Goal: Find specific page/section

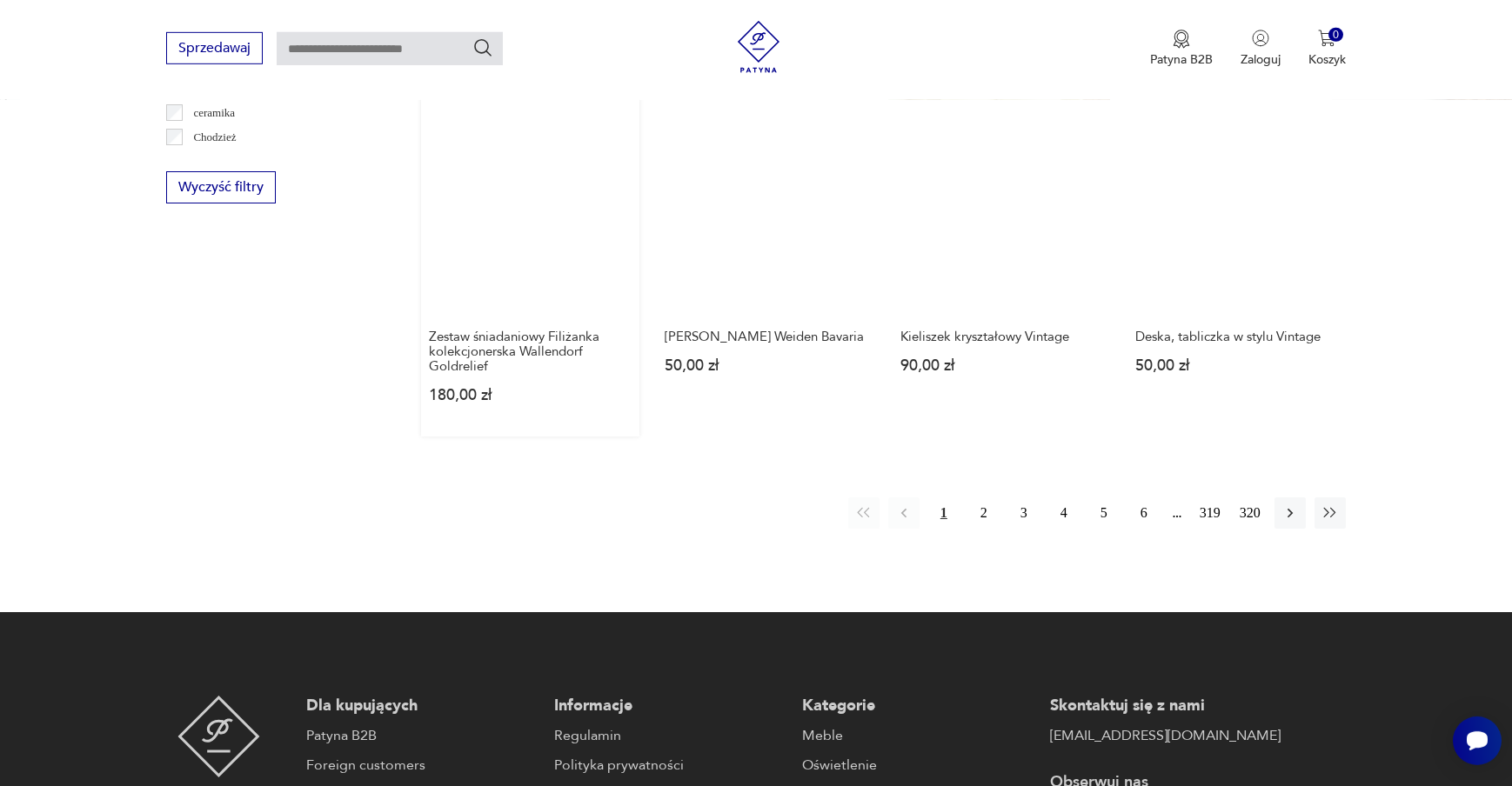
scroll to position [1928, 0]
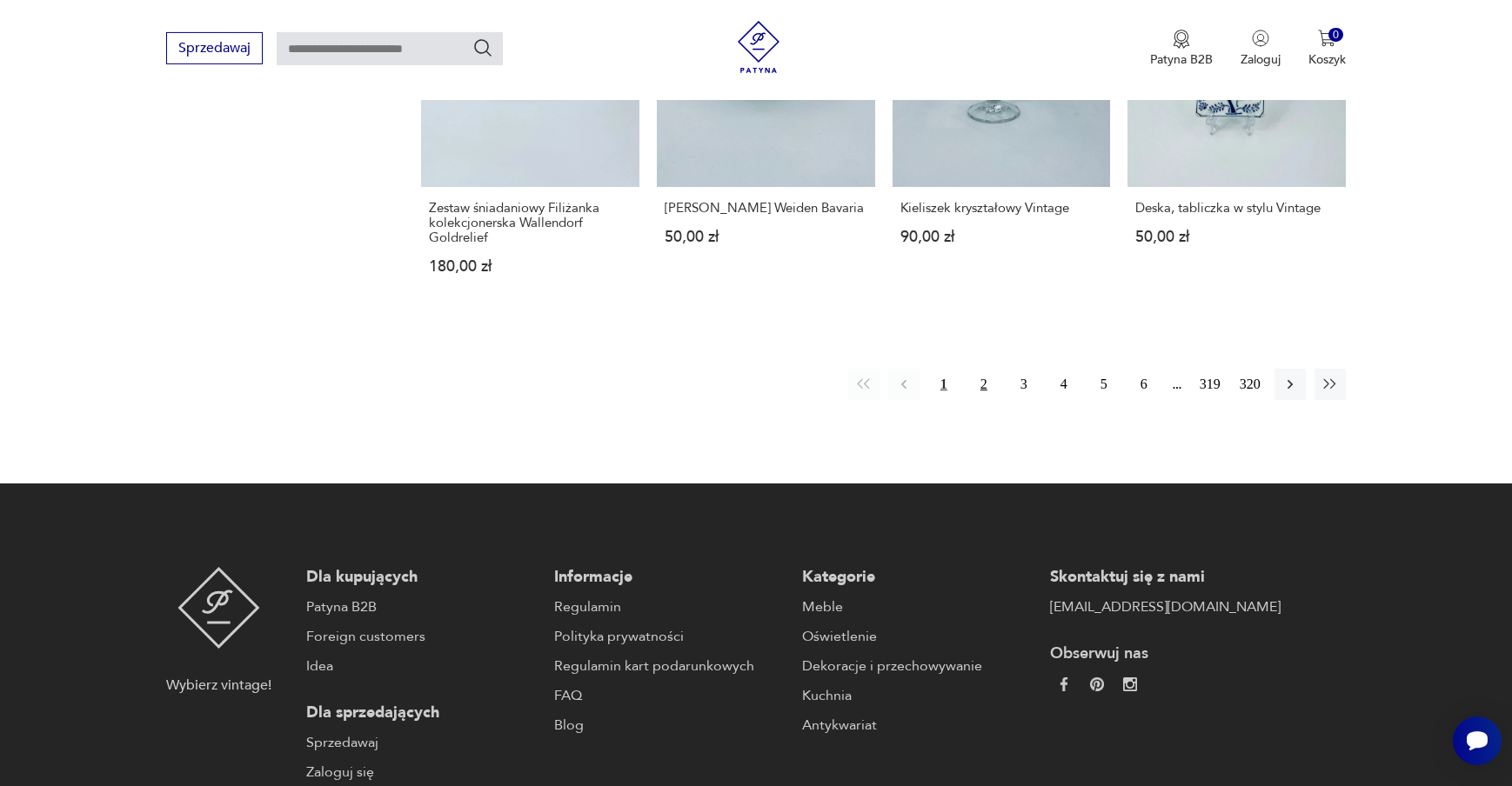
click at [988, 368] on button "2" at bounding box center [984, 384] width 32 height 32
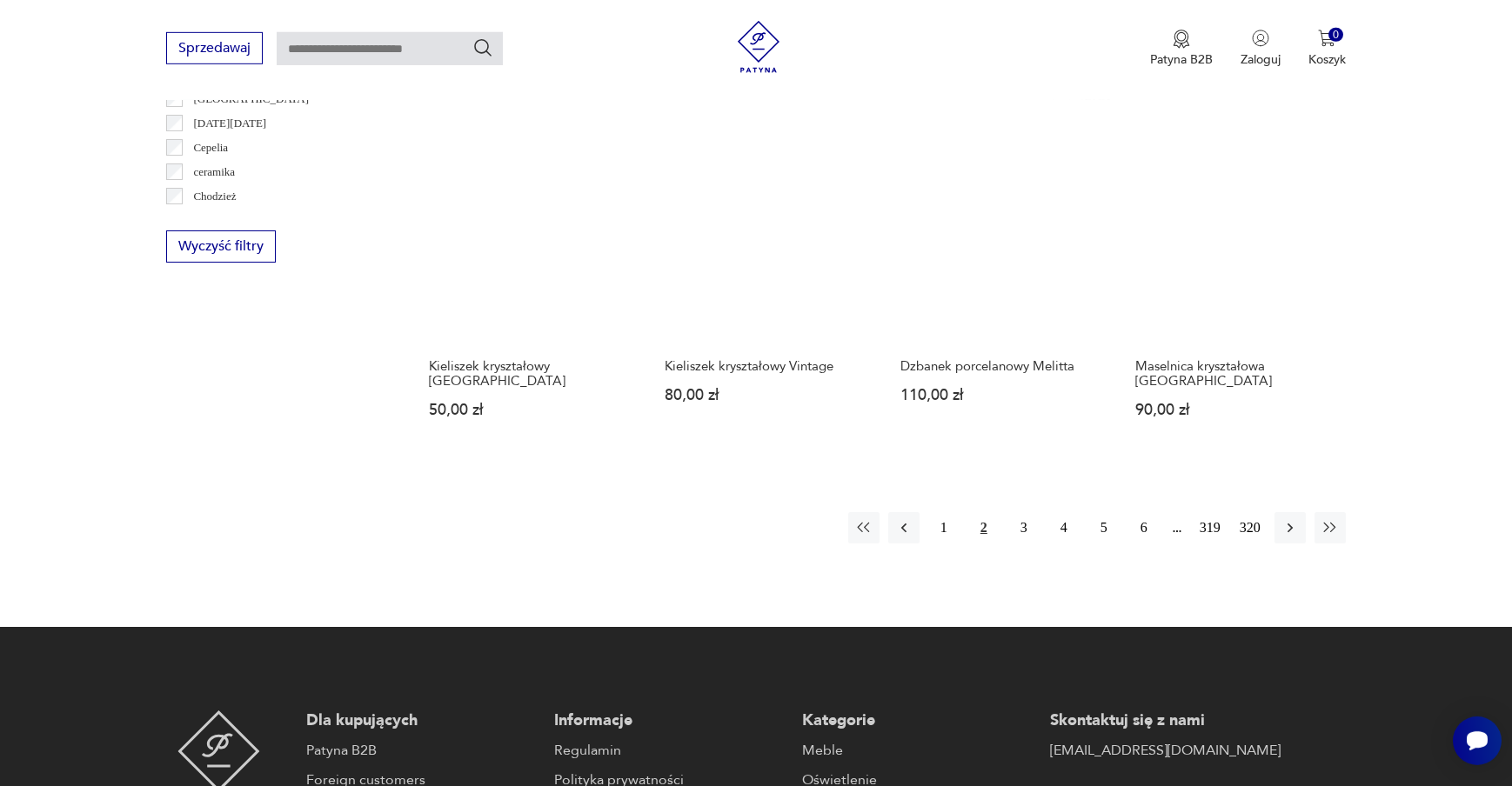
scroll to position [1742, 0]
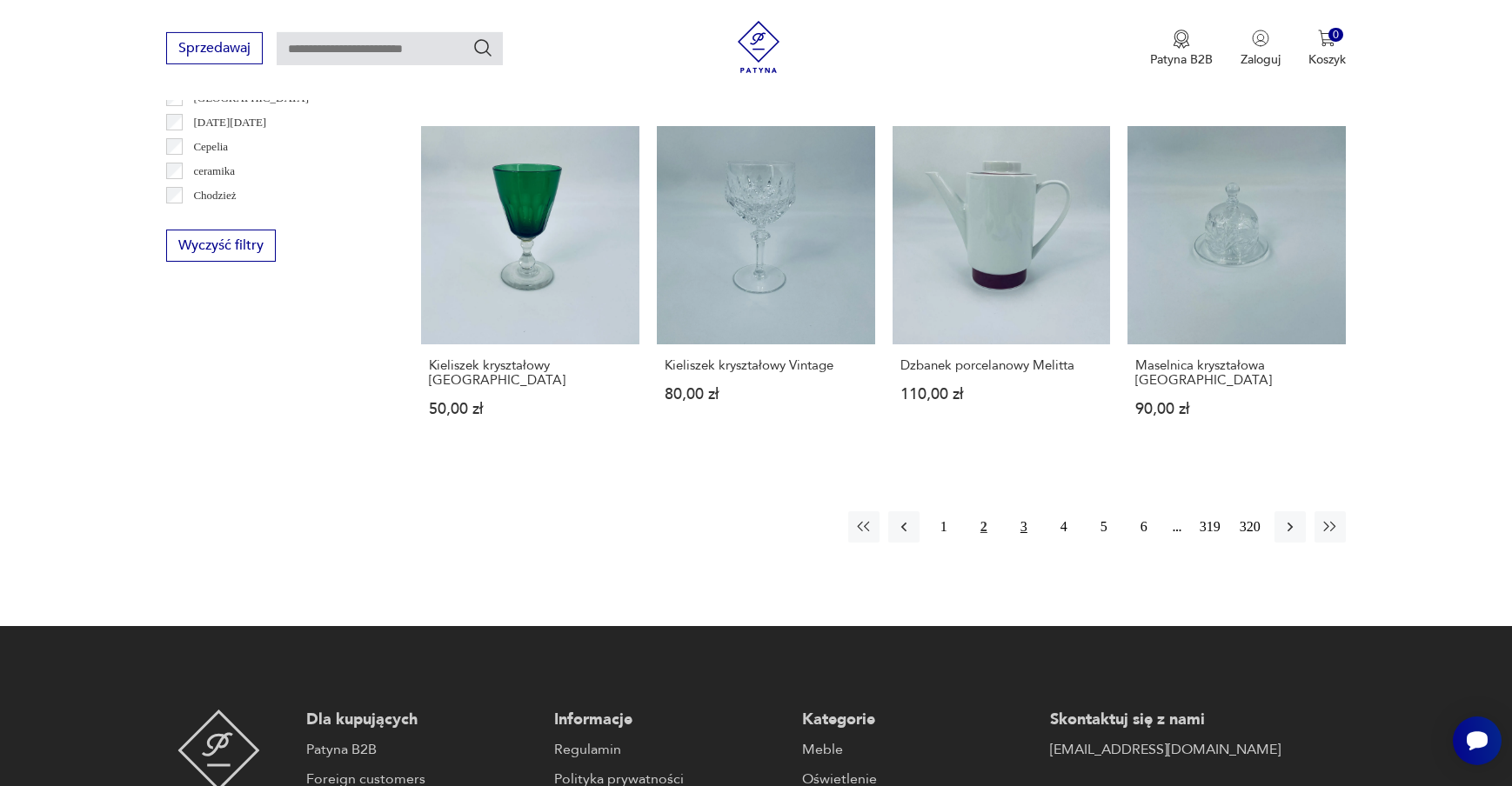
click at [1020, 515] on button "3" at bounding box center [1024, 527] width 32 height 32
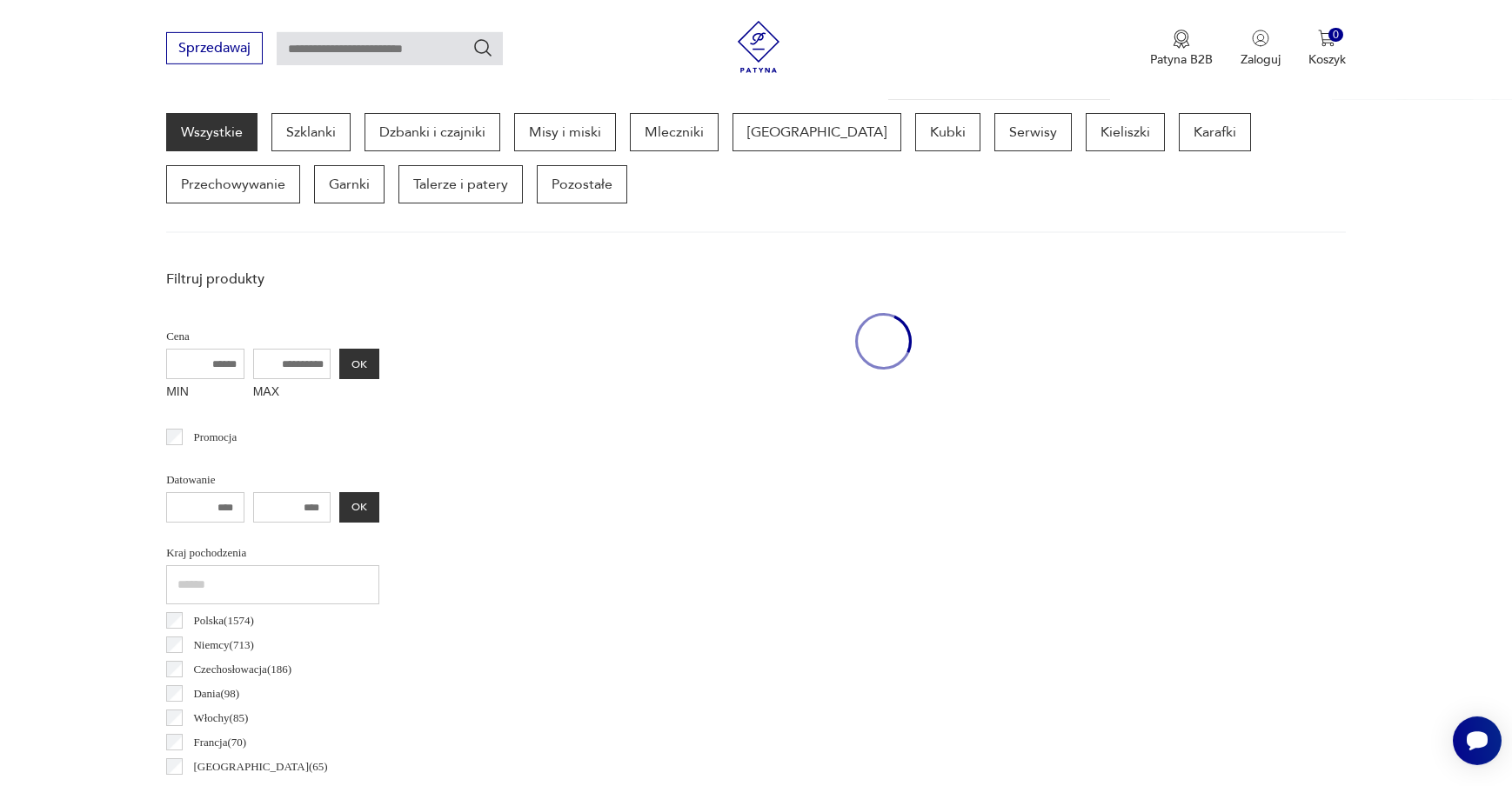
scroll to position [462, 0]
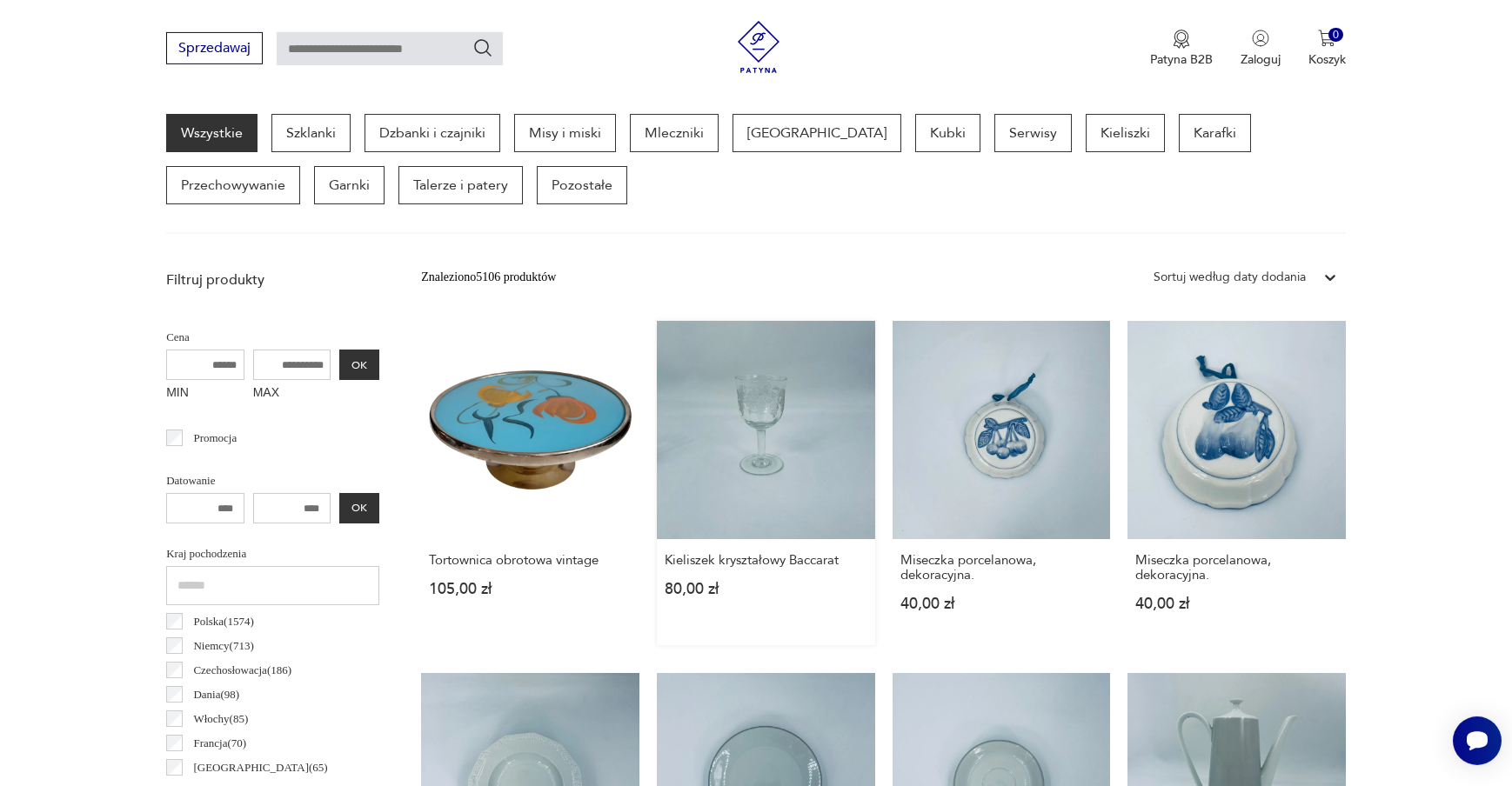
click at [812, 422] on link "Kieliszek kryształowy Baccarat 80,00 zł" at bounding box center [766, 483] width 218 height 325
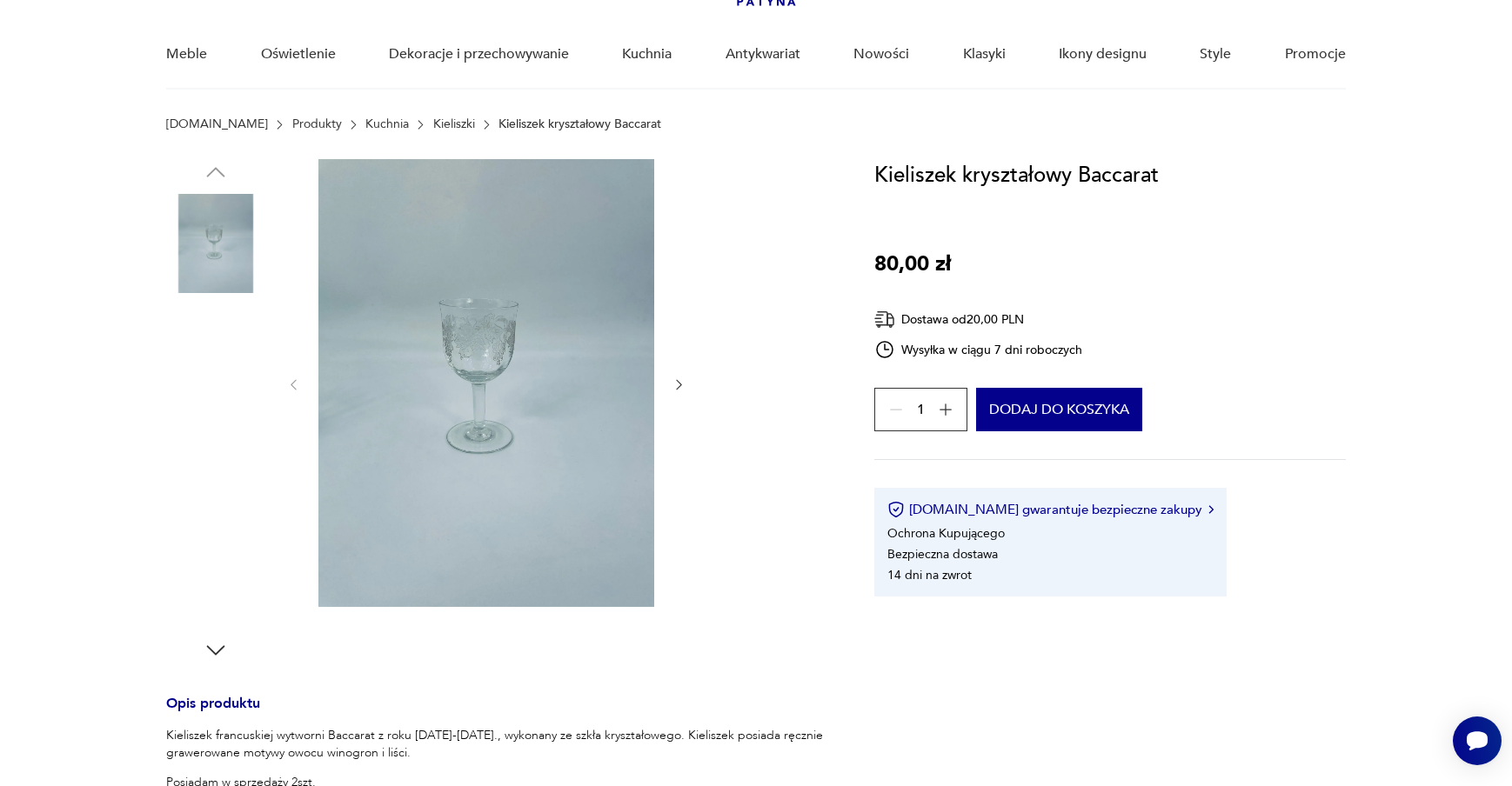
click at [473, 337] on img at bounding box center [486, 382] width 336 height 448
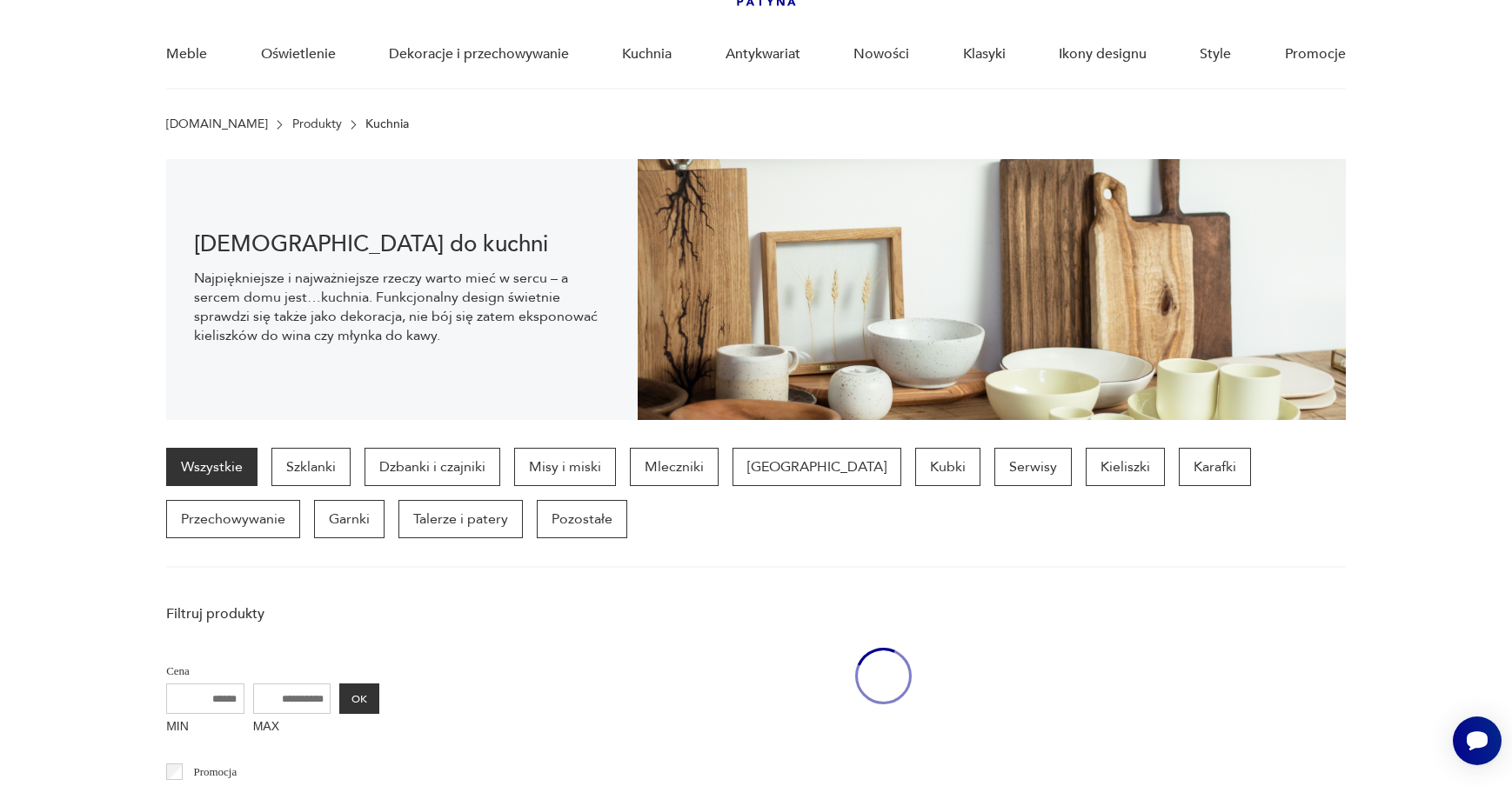
scroll to position [448, 0]
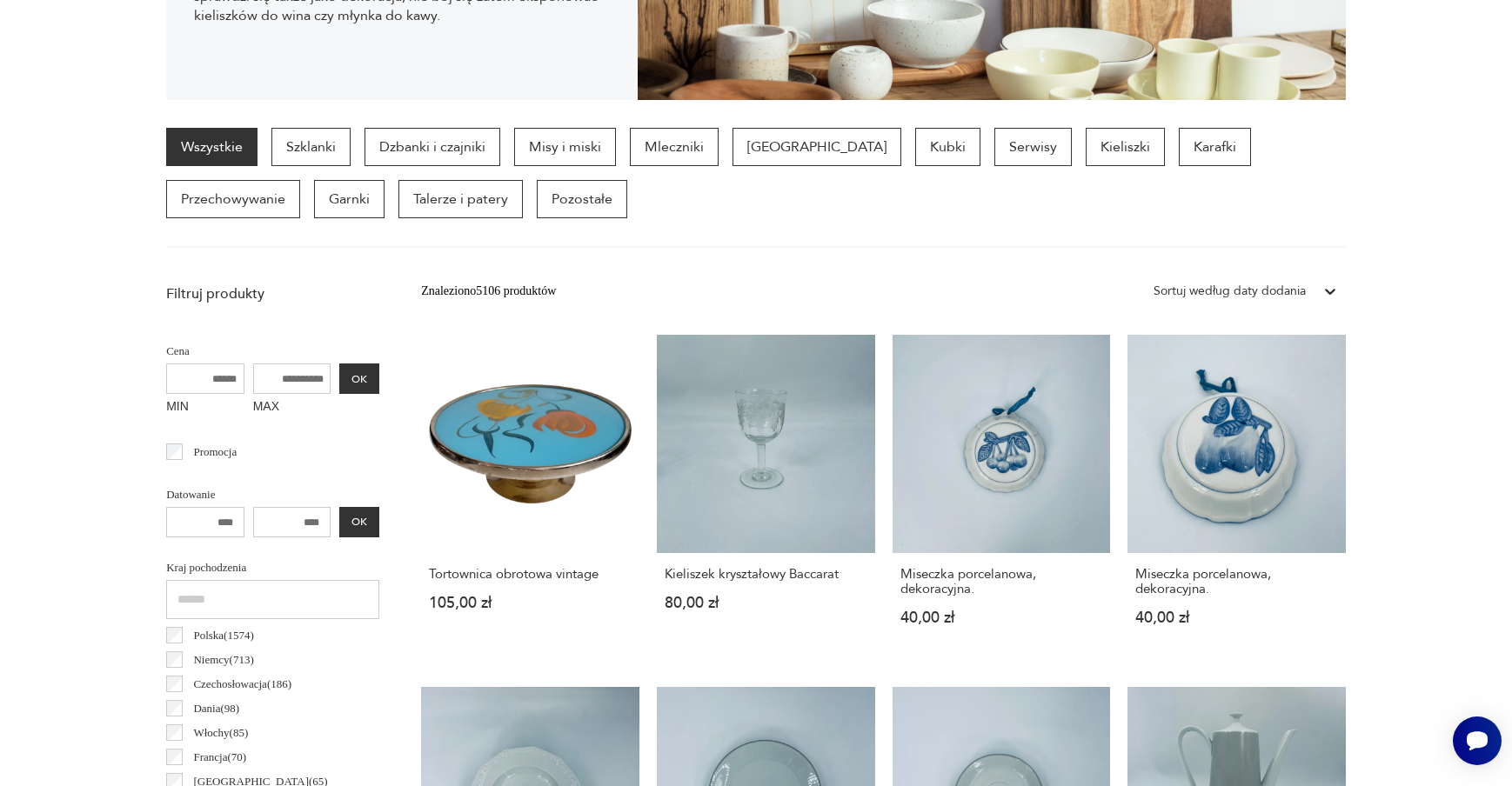
click at [994, 154] on p "Serwisy" at bounding box center [1032, 147] width 77 height 38
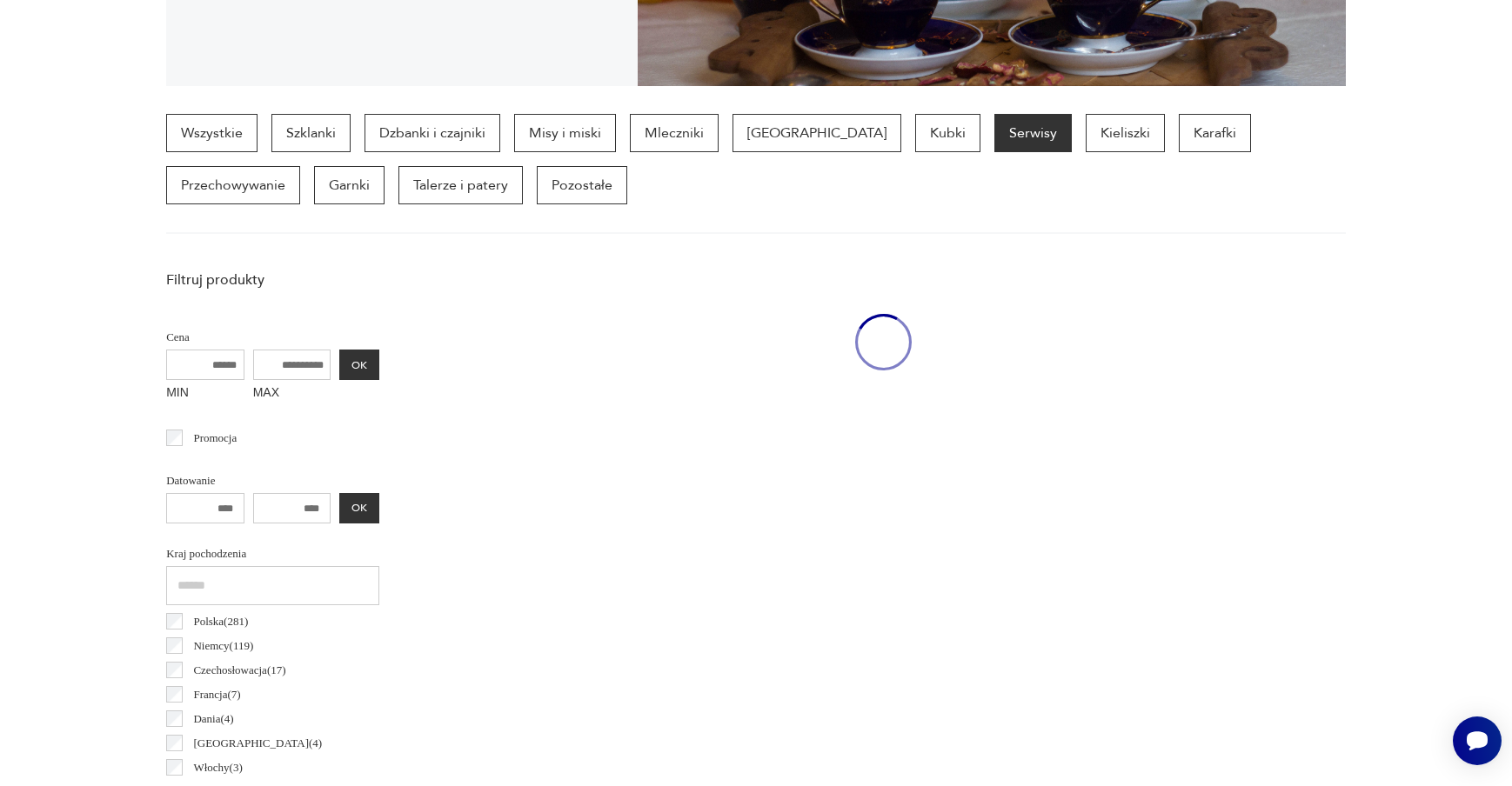
scroll to position [462, 0]
